Goal: Task Accomplishment & Management: Use online tool/utility

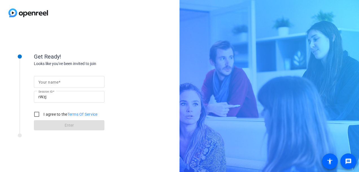
click at [50, 85] on input "Your name" at bounding box center [69, 82] width 62 height 7
type input "Rekha"
click at [40, 115] on input "I agree to the Terms Of Service" at bounding box center [36, 114] width 11 height 11
checkbox input "true"
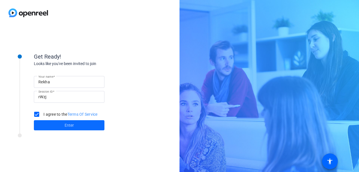
click at [57, 125] on span at bounding box center [69, 126] width 71 height 14
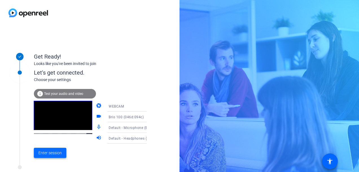
click at [53, 154] on span "Enter session" at bounding box center [49, 153] width 23 height 6
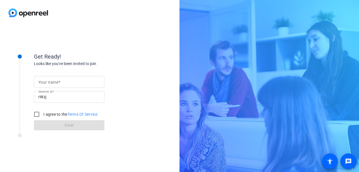
click at [58, 84] on mat-label "Your name" at bounding box center [48, 82] width 20 height 5
click at [58, 84] on input "Your name" at bounding box center [69, 82] width 62 height 7
type input "Rekha"
click at [132, 73] on div "Your name Rekha Session ID rWzj I agree to the Terms Of Service Enter" at bounding box center [90, 99] width 113 height 64
click at [35, 113] on input "I agree to the Terms Of Service" at bounding box center [36, 114] width 11 height 11
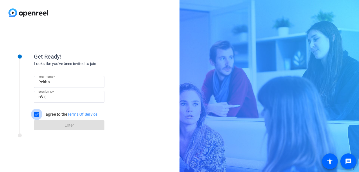
checkbox input "true"
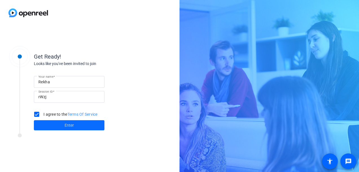
click at [50, 126] on span at bounding box center [69, 126] width 71 height 14
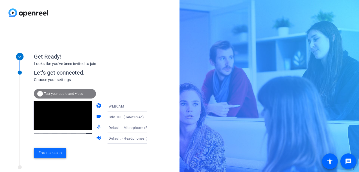
click at [49, 152] on span "Enter session" at bounding box center [49, 153] width 23 height 6
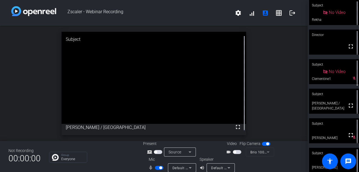
click at [160, 169] on span "button" at bounding box center [160, 168] width 3 height 3
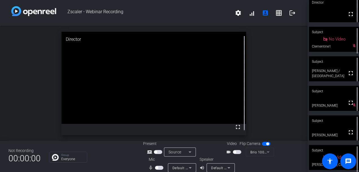
scroll to position [35, 0]
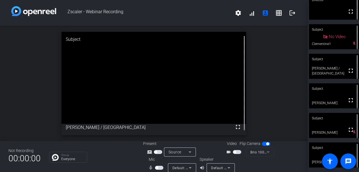
click at [4, 76] on div "open_in_new Subject fullscreen [PERSON_NAME] / [GEOGRAPHIC_DATA]" at bounding box center [154, 83] width 308 height 115
click at [31, 71] on div "open_in_new Subject fullscreen [PERSON_NAME] / [GEOGRAPHIC_DATA]" at bounding box center [154, 83] width 308 height 115
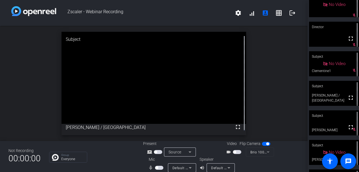
scroll to position [0, 0]
